Goal: Information Seeking & Learning: Learn about a topic

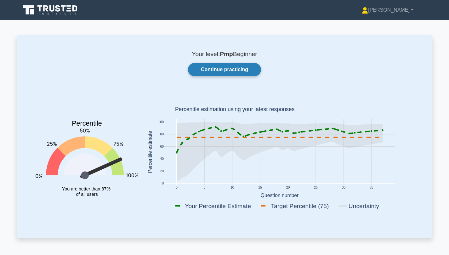
click at [206, 72] on link "Continue practicing" at bounding box center [224, 69] width 73 height 13
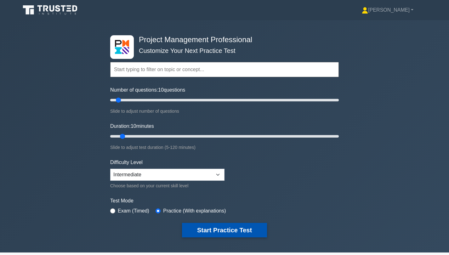
click at [218, 229] on button "Start Practice Test" at bounding box center [224, 230] width 85 height 14
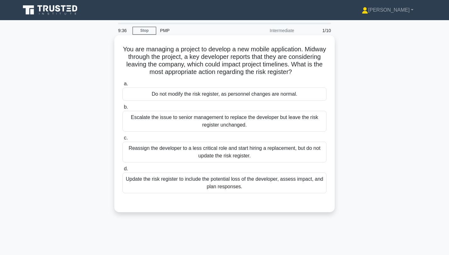
click at [237, 181] on div "Update the risk register to include the potential loss of the developer, assess…" at bounding box center [225, 183] width 204 height 21
click at [123, 171] on input "d. Update the risk register to include the potential loss of the developer, ass…" at bounding box center [123, 169] width 0 height 4
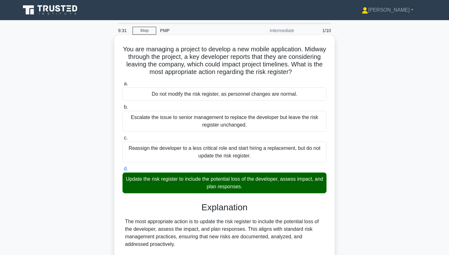
scroll to position [103, 0]
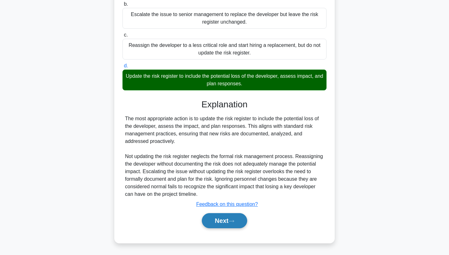
click at [231, 224] on button "Next" at bounding box center [224, 220] width 45 height 15
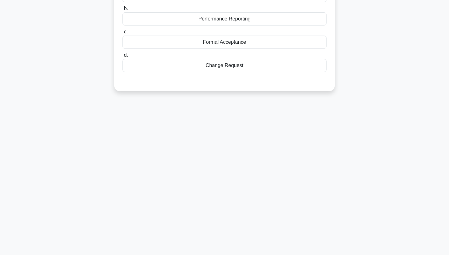
scroll to position [0, 0]
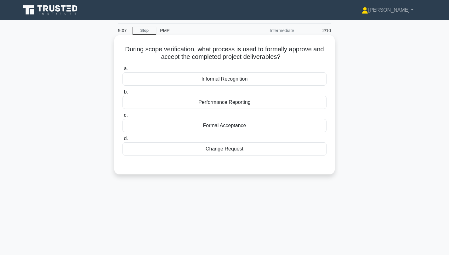
click at [238, 101] on div "Performance Reporting" at bounding box center [225, 102] width 204 height 13
click at [123, 94] on input "b. Performance Reporting" at bounding box center [123, 92] width 0 height 4
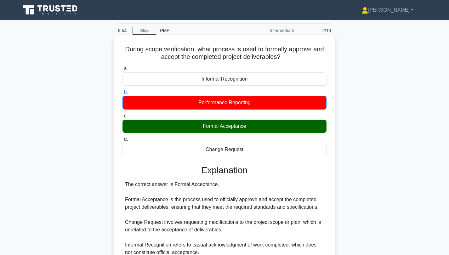
click at [246, 129] on div "Formal Acceptance" at bounding box center [225, 126] width 204 height 13
click at [123, 118] on input "c. Formal Acceptance" at bounding box center [123, 116] width 0 height 4
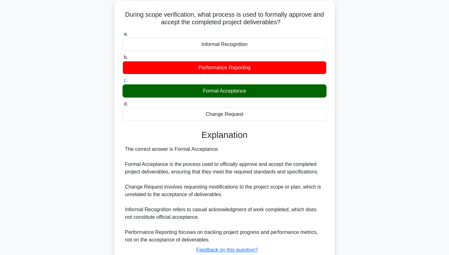
scroll to position [85, 0]
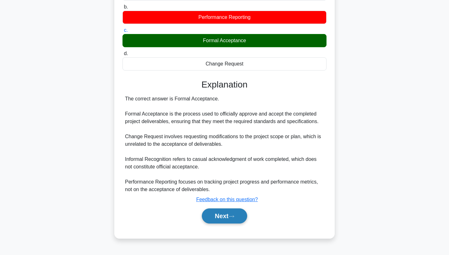
click at [237, 214] on button "Next" at bounding box center [224, 216] width 45 height 15
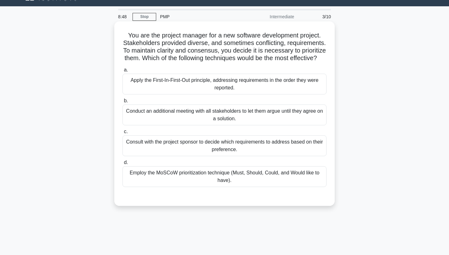
scroll to position [13, 0]
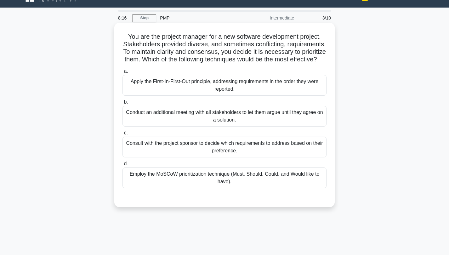
click at [215, 177] on div "Employ the MoSCoW prioritization technique (Must, Should, Could, and Would like…" at bounding box center [225, 178] width 204 height 21
click at [123, 166] on input "d. Employ the MoSCoW prioritization technique (Must, Should, Could, and Would l…" at bounding box center [123, 164] width 0 height 4
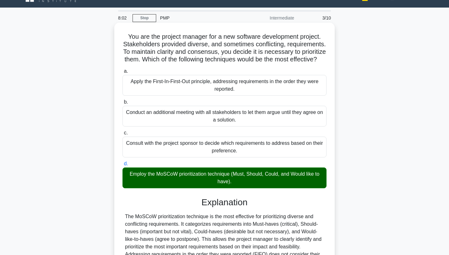
scroll to position [95, 0]
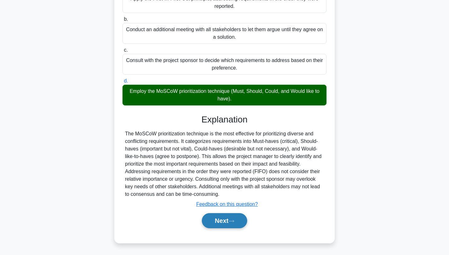
click at [221, 220] on button "Next" at bounding box center [224, 220] width 45 height 15
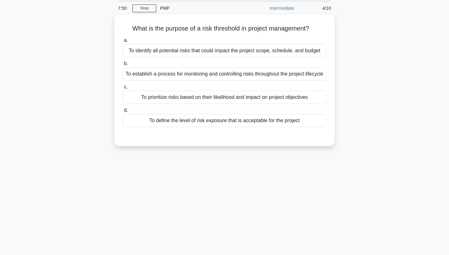
scroll to position [0, 0]
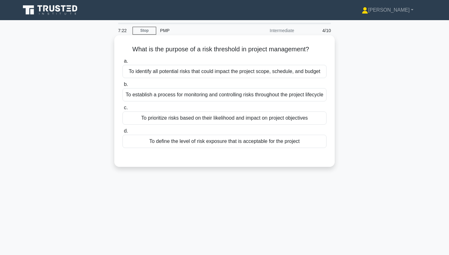
click at [202, 101] on div "To establish a process for monitoring and controlling risks throughout the proj…" at bounding box center [225, 94] width 204 height 13
click at [123, 87] on input "b. To establish a process for monitoring and controlling risks throughout the p…" at bounding box center [123, 85] width 0 height 4
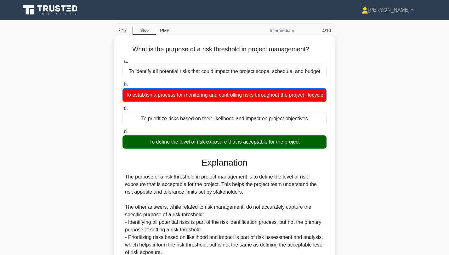
click at [233, 149] on div "To define the level of risk exposure that is acceptable for the project" at bounding box center [225, 141] width 204 height 13
click at [123, 134] on input "d. To define the level of risk exposure that is acceptable for the project" at bounding box center [123, 132] width 0 height 4
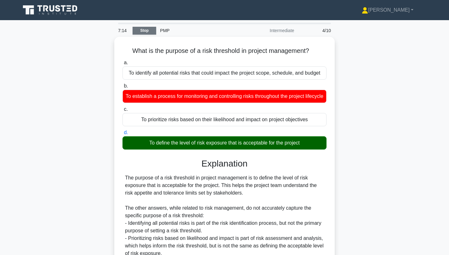
click at [142, 32] on link "Stop" at bounding box center [145, 31] width 24 height 8
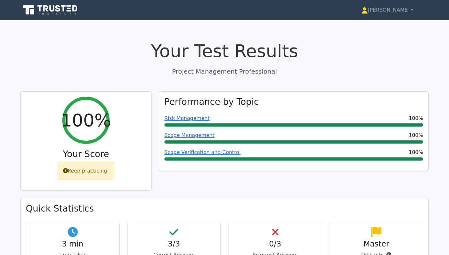
click at [59, 12] on icon at bounding box center [50, 10] width 60 height 12
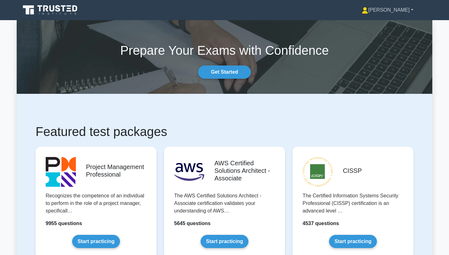
click at [399, 11] on link "[PERSON_NAME]" at bounding box center [388, 10] width 82 height 13
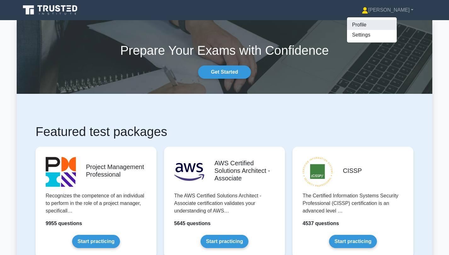
click at [397, 20] on link "Profile" at bounding box center [372, 25] width 50 height 10
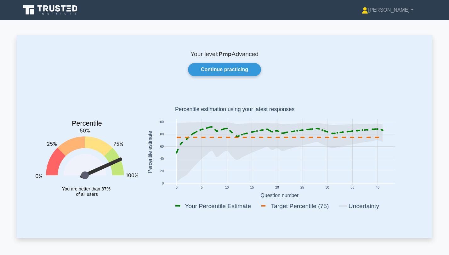
click at [102, 158] on icon at bounding box center [101, 168] width 43 height 22
click at [409, 10] on link "[PERSON_NAME]" at bounding box center [388, 10] width 82 height 13
click at [385, 33] on link "Settings" at bounding box center [372, 35] width 50 height 10
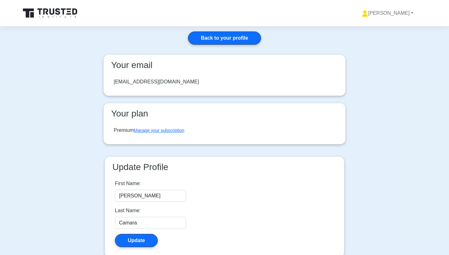
click at [62, 10] on icon at bounding box center [50, 13] width 60 height 12
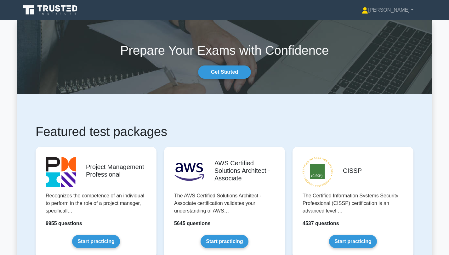
click at [62, 10] on icon at bounding box center [50, 10] width 60 height 12
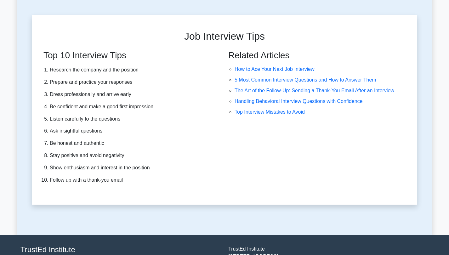
scroll to position [1637, 0]
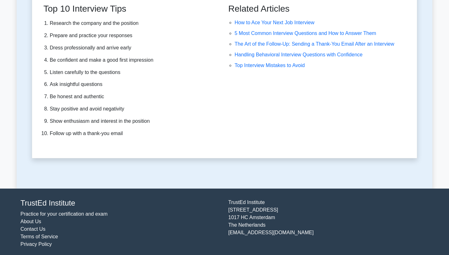
click at [72, 213] on link "Practice for your certification and exam" at bounding box center [63, 213] width 87 height 5
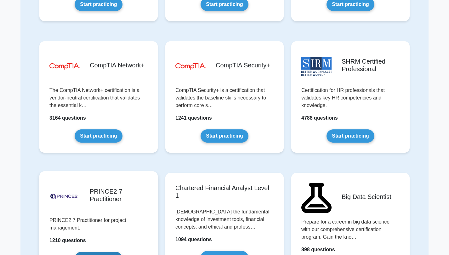
scroll to position [1361, 0]
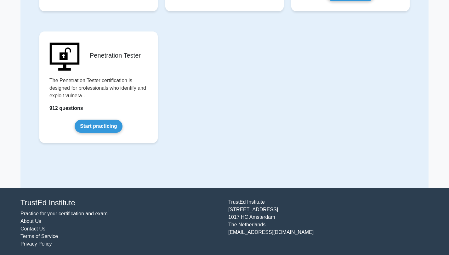
click at [24, 219] on link "About Us" at bounding box center [30, 221] width 21 height 5
